Goal: Transaction & Acquisition: Subscribe to service/newsletter

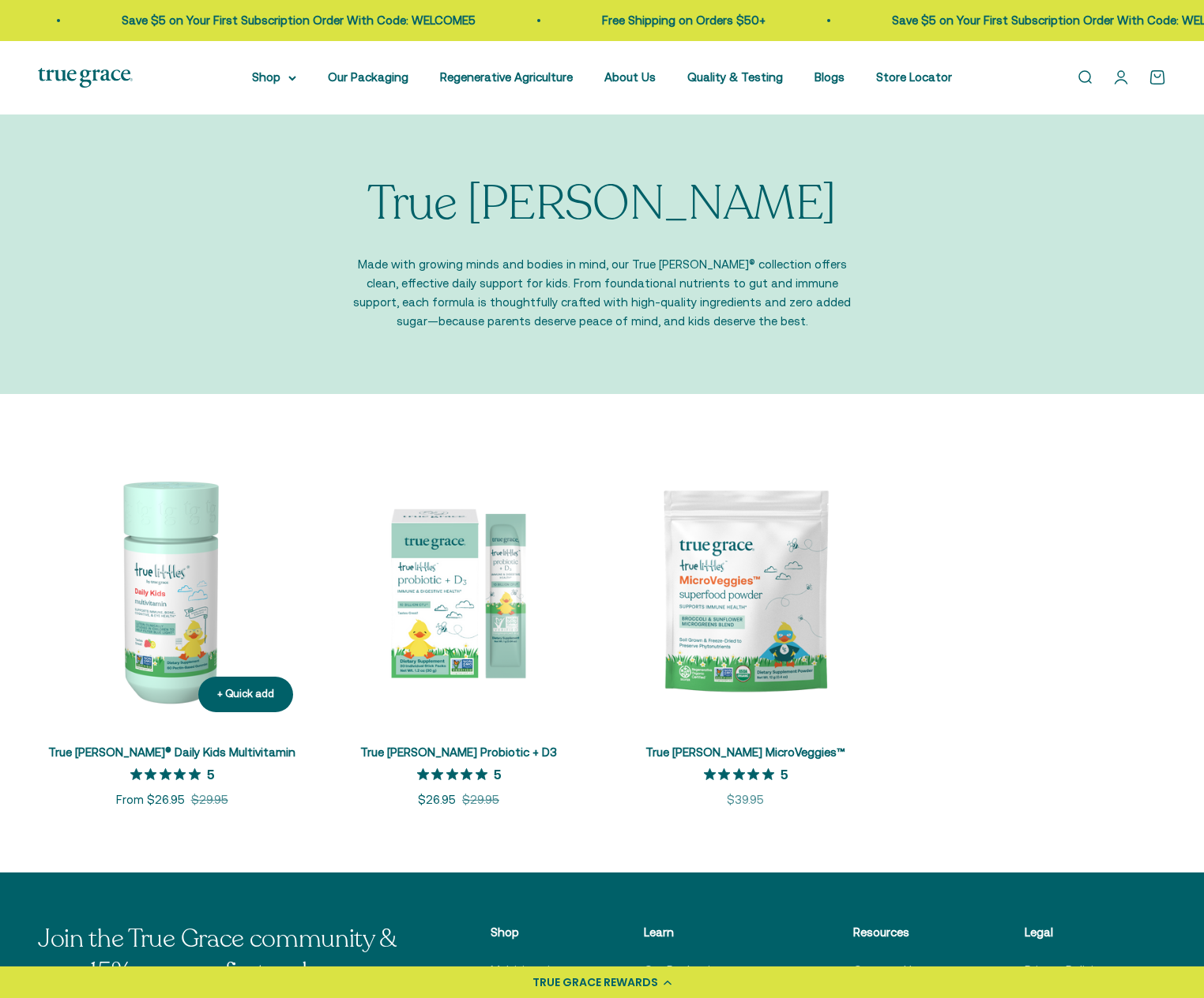
click at [148, 590] on img at bounding box center [172, 592] width 268 height 268
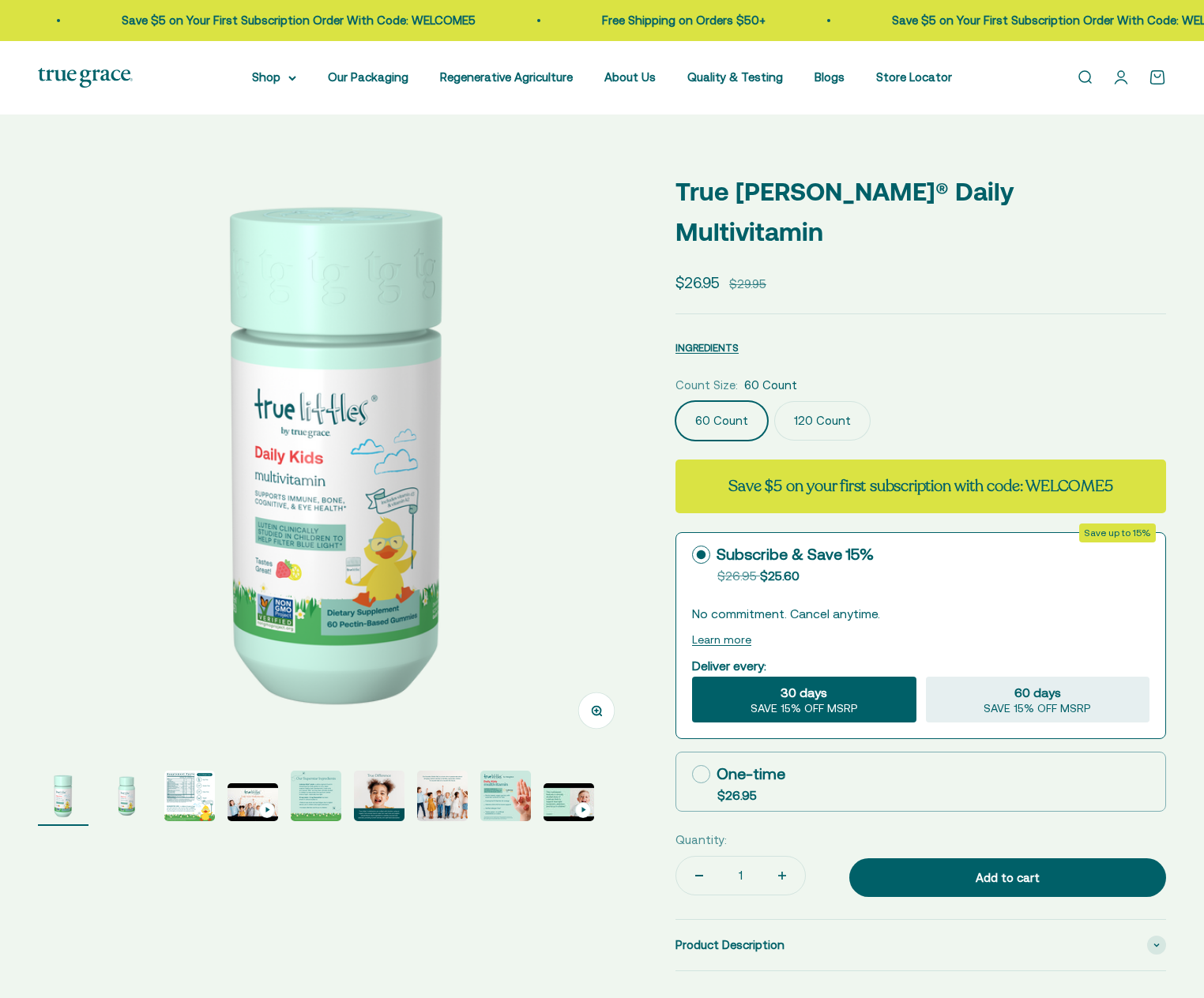
select select "3"
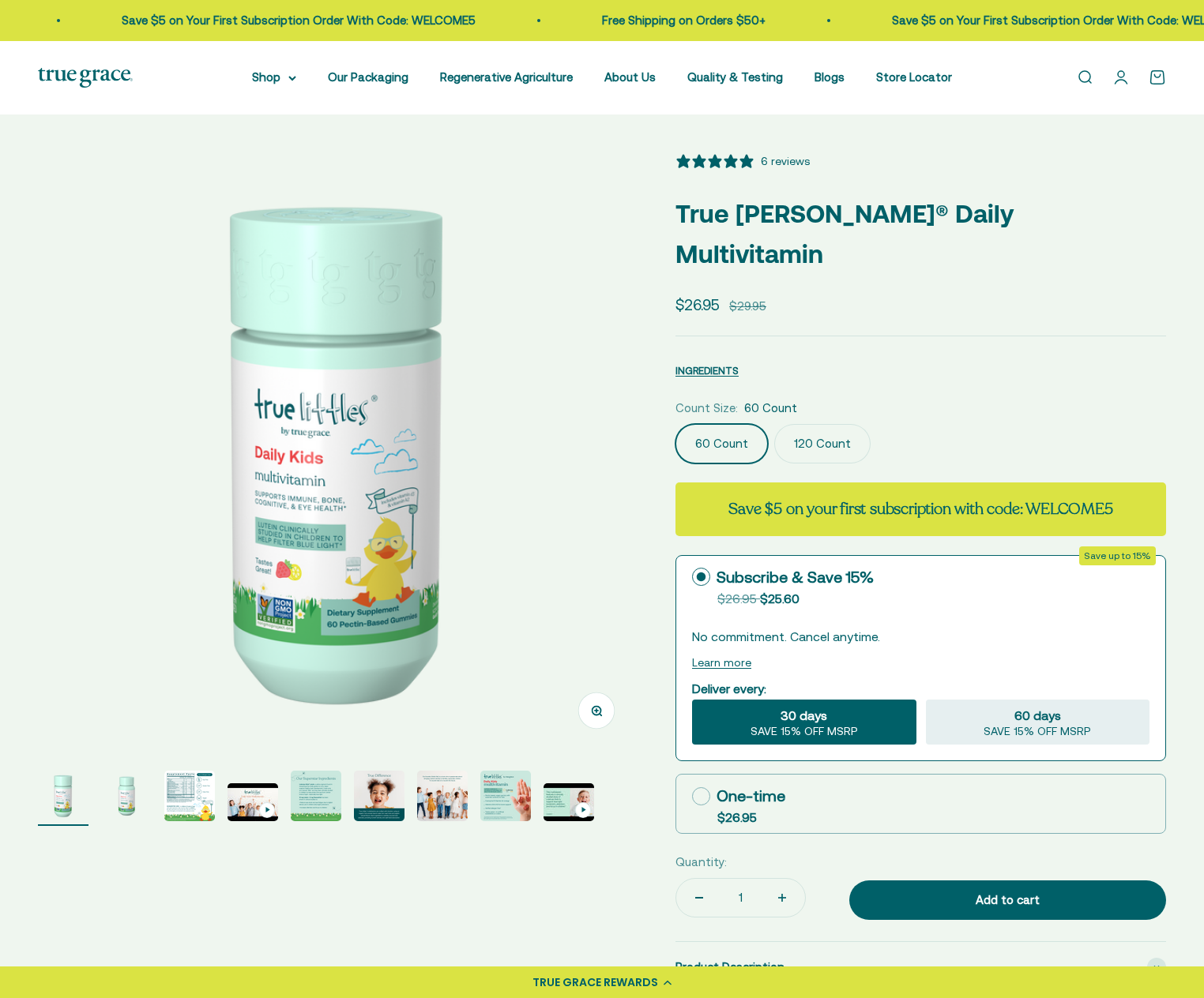
click at [831, 424] on label "120 Count" at bounding box center [822, 443] width 96 height 40
click at [675, 424] on input "120 Count" at bounding box center [674, 424] width 1 height 1
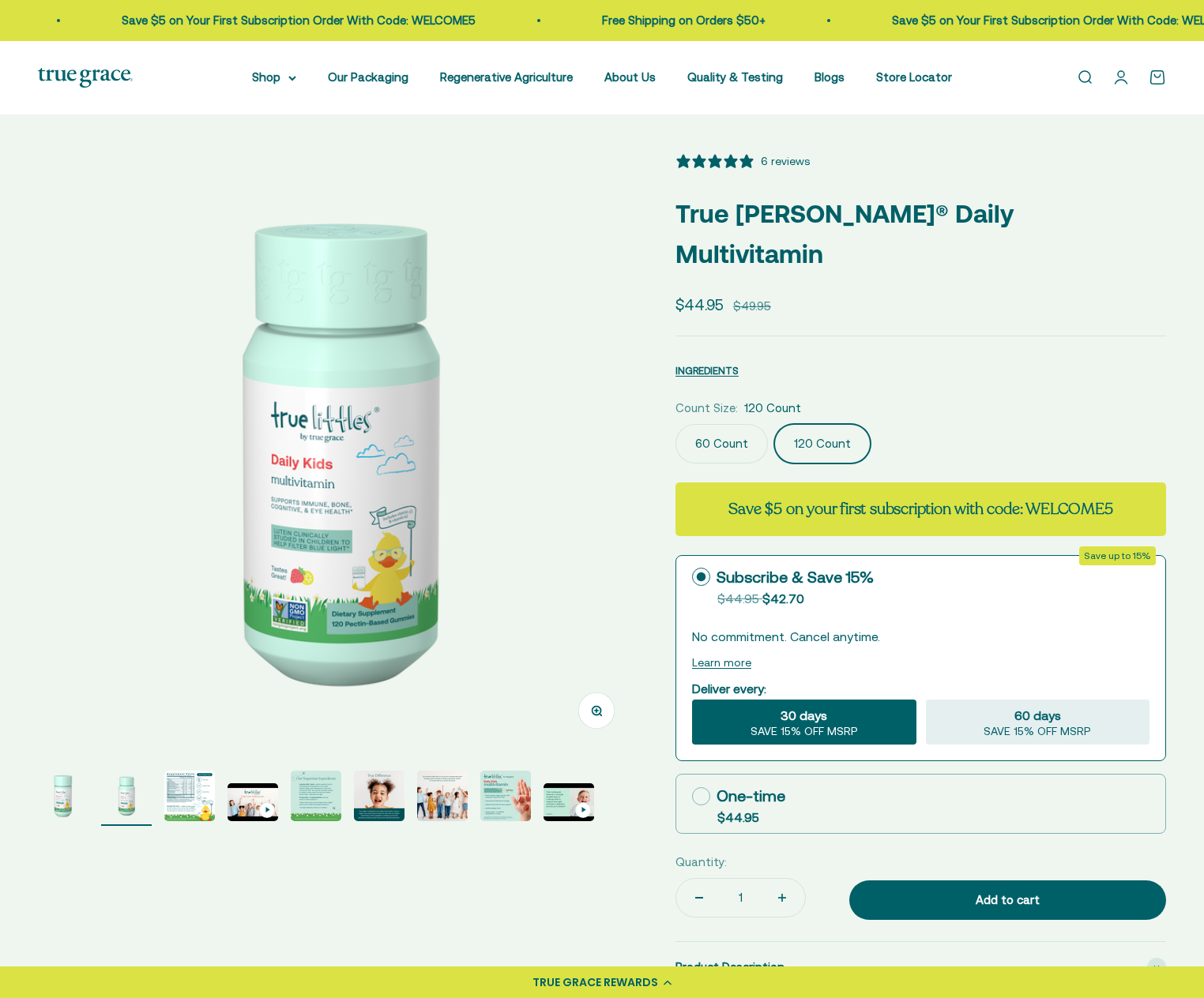
scroll to position [158, 0]
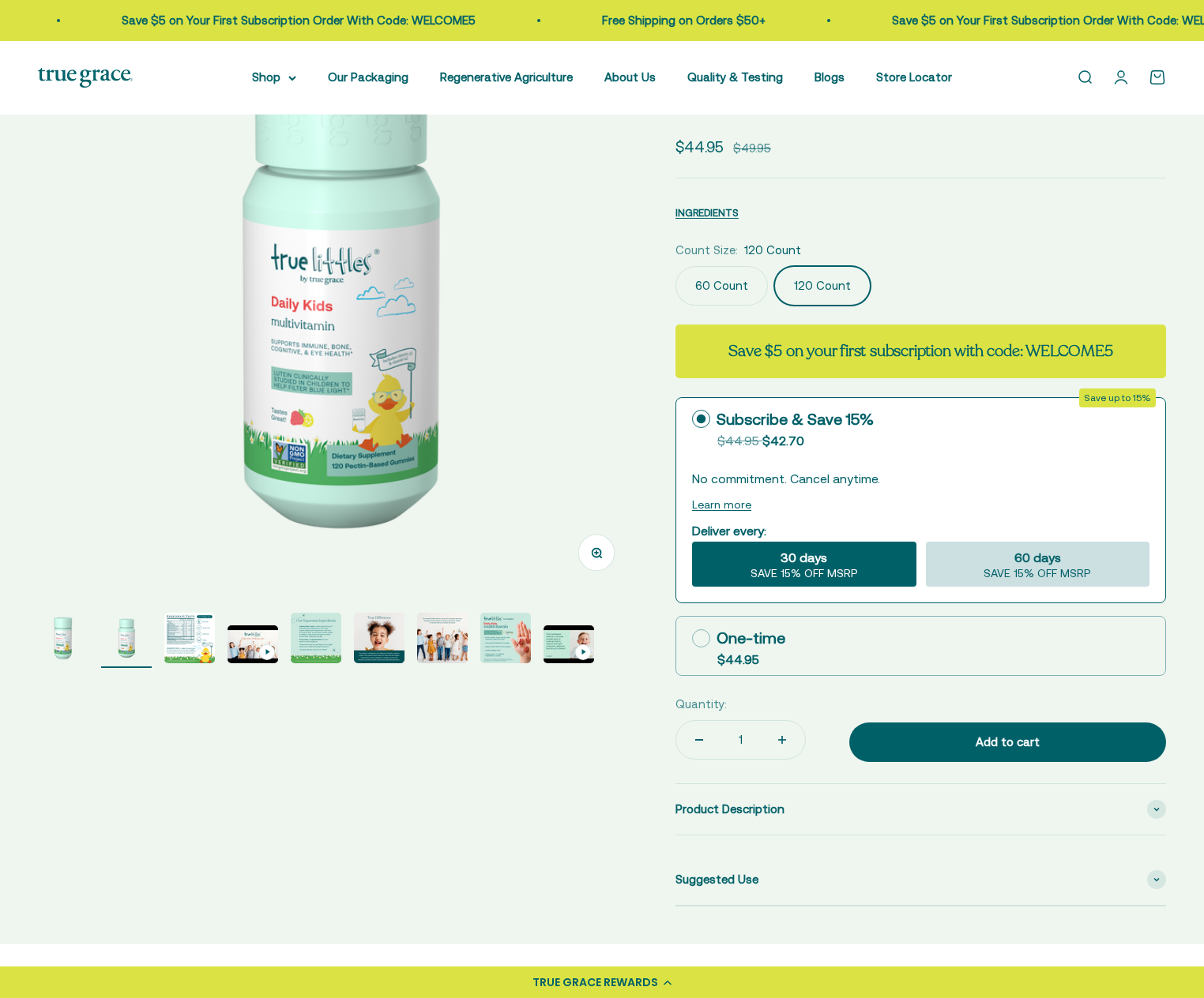
click at [1006, 542] on div "60 days SAVE 15% OFF MSRP" at bounding box center [1038, 565] width 224 height 46
click at [926, 541] on input "60 days SAVE 15% OFF MSRP" at bounding box center [925, 541] width 1 height 1
radio input "true"
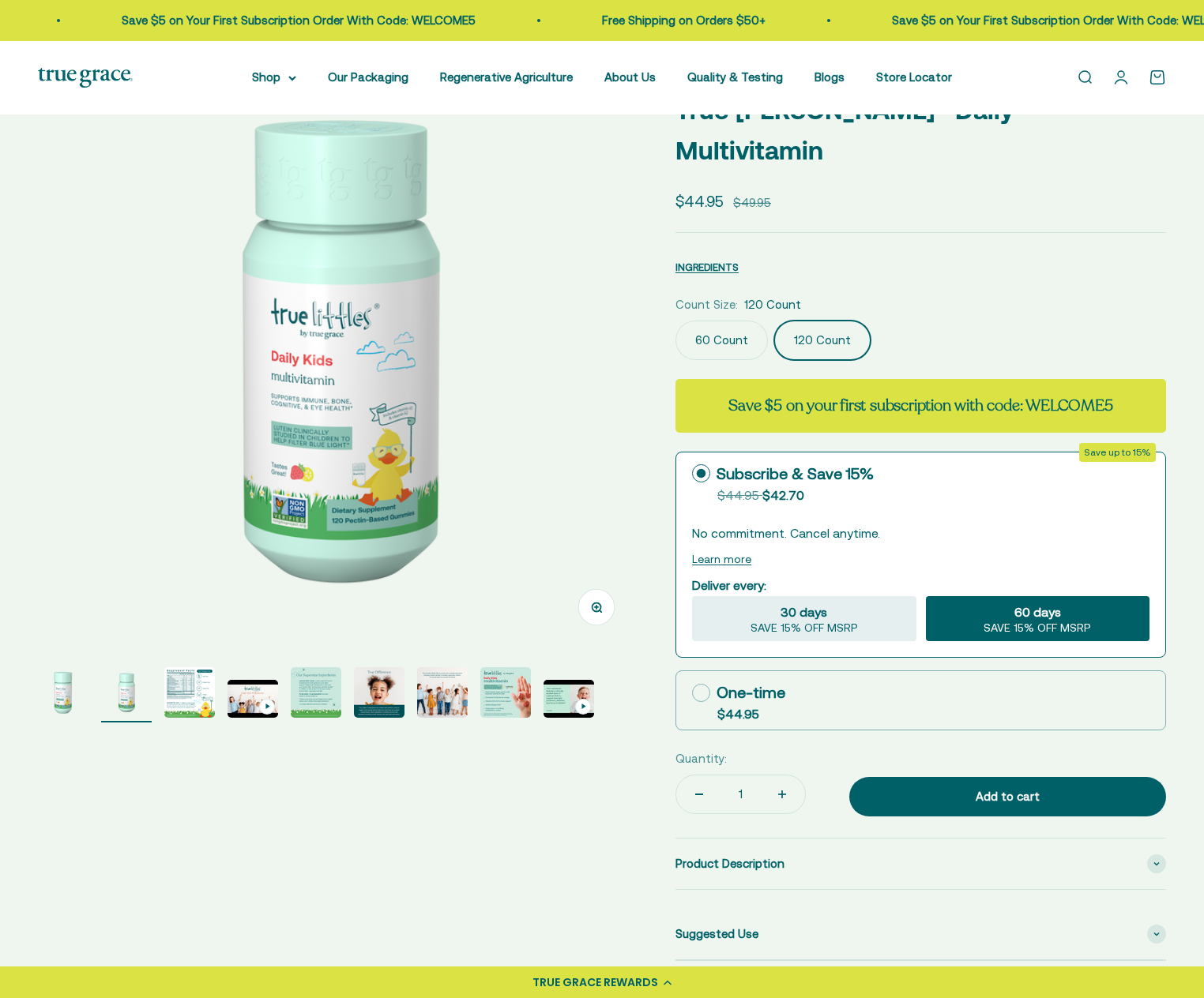
scroll to position [79, 0]
